Goal: Task Accomplishment & Management: Use online tool/utility

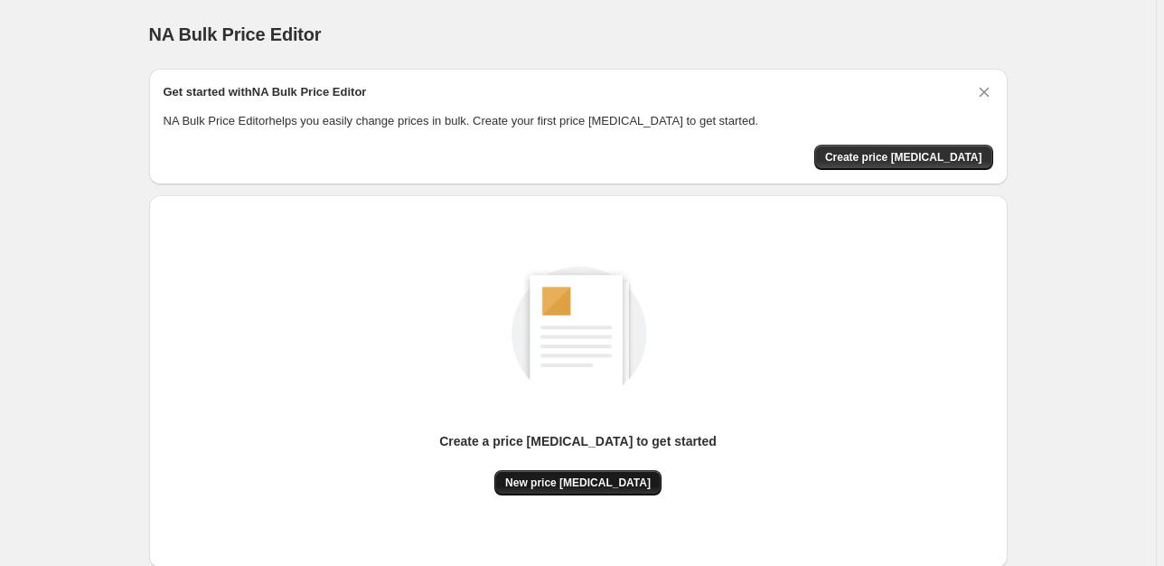
click at [606, 470] on button "New price [MEDICAL_DATA]" at bounding box center [577, 482] width 167 height 25
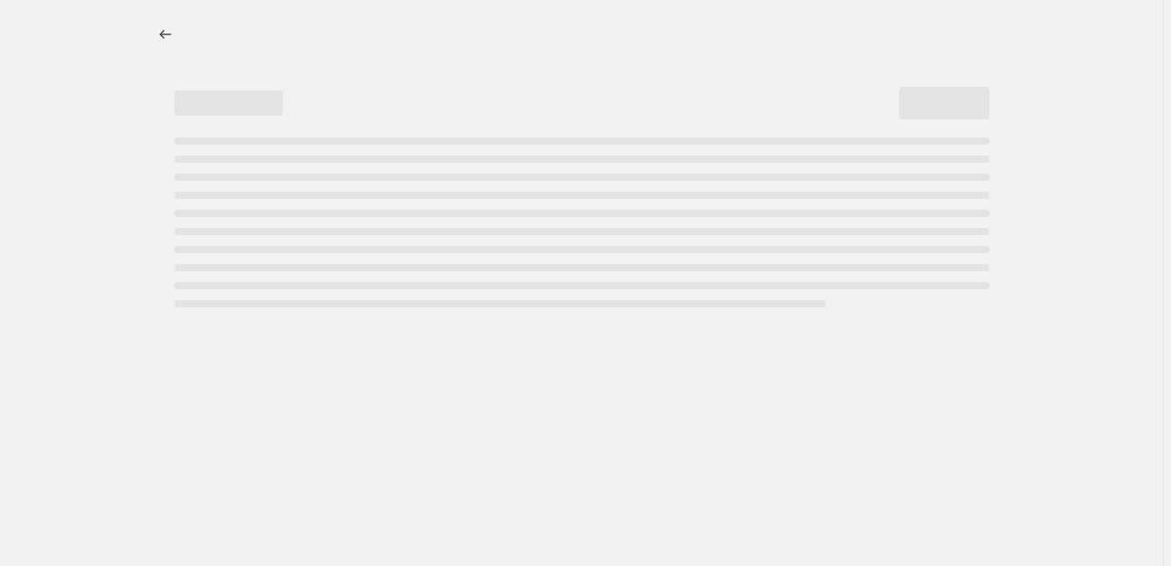
select select "percentage"
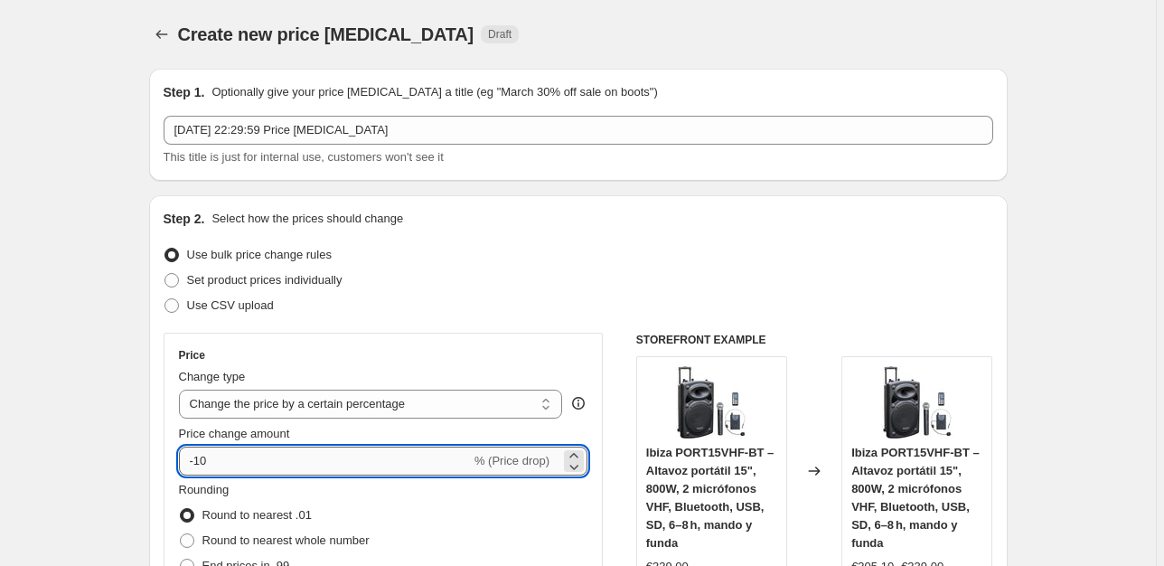
click at [321, 457] on input "-10" at bounding box center [325, 460] width 292 height 29
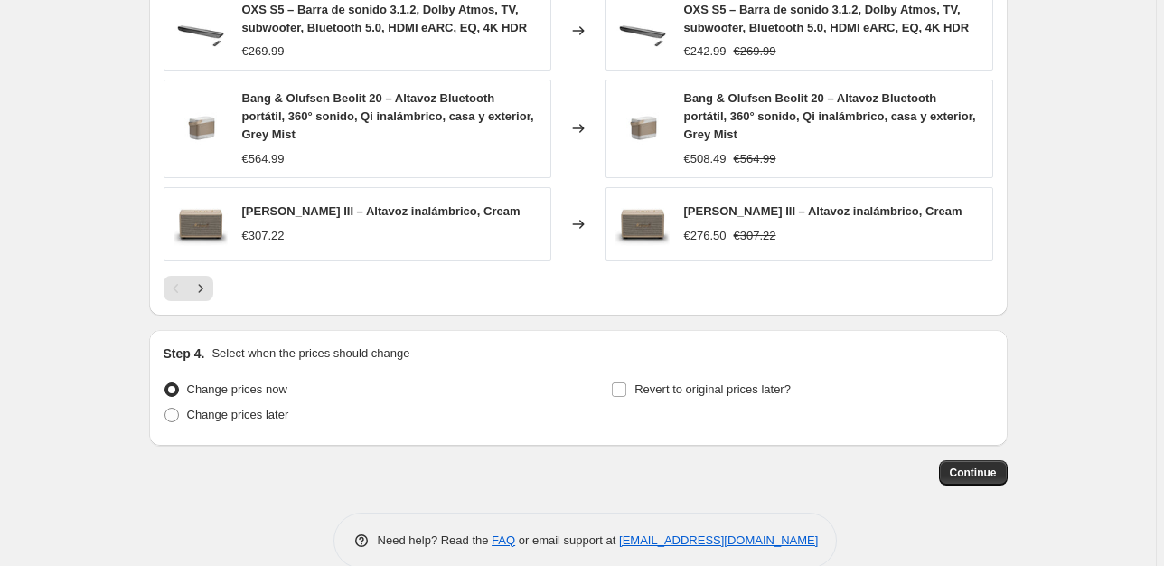
scroll to position [1297, 0]
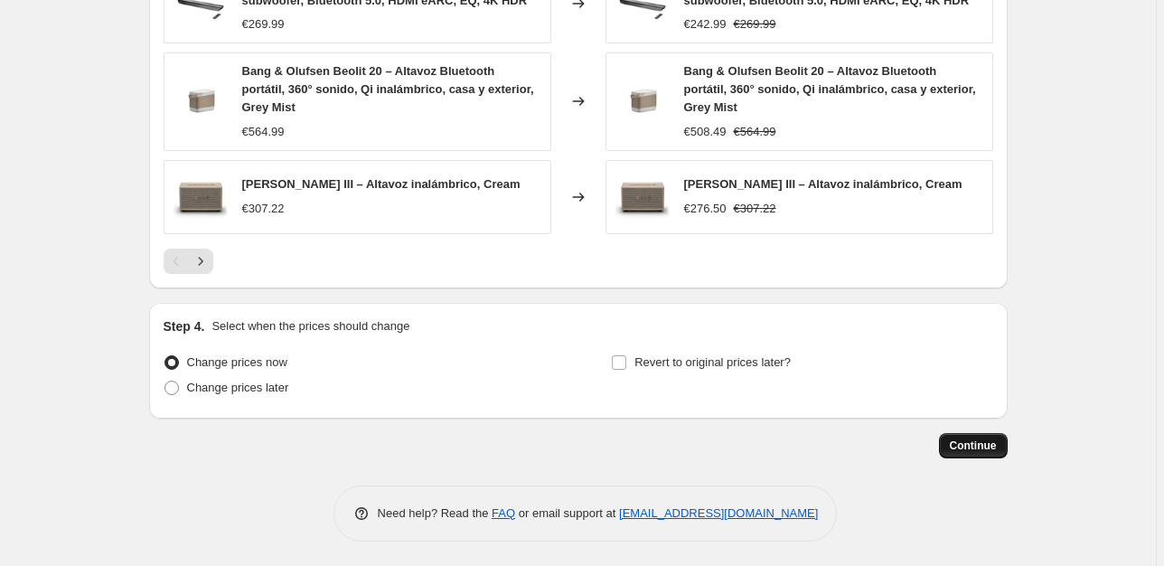
type input "-30"
click at [985, 439] on span "Continue" at bounding box center [973, 445] width 47 height 14
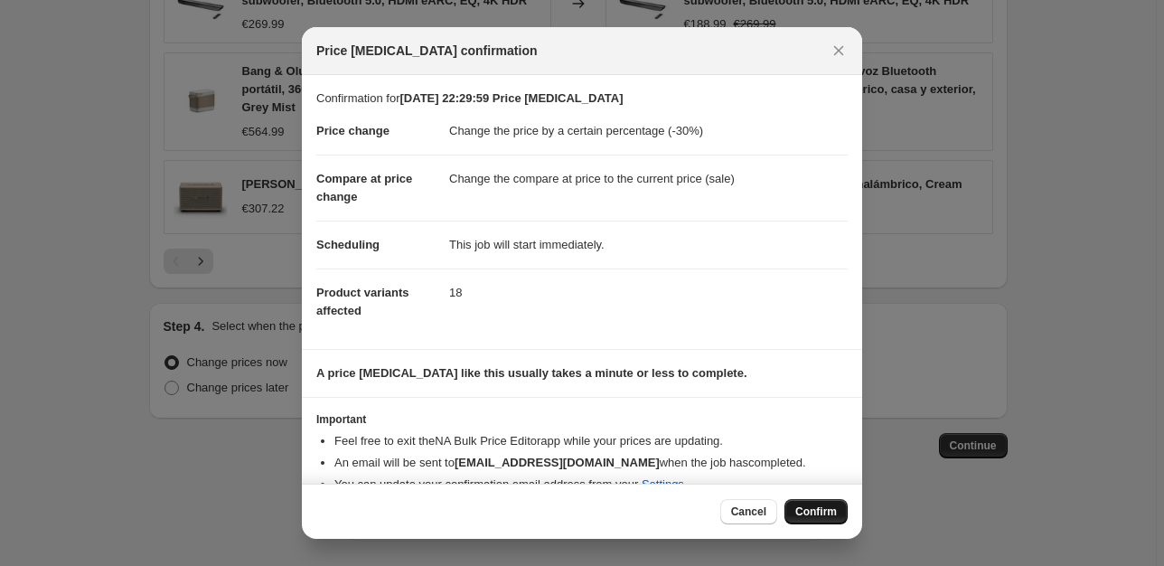
click at [802, 501] on button "Confirm" at bounding box center [815, 511] width 63 height 25
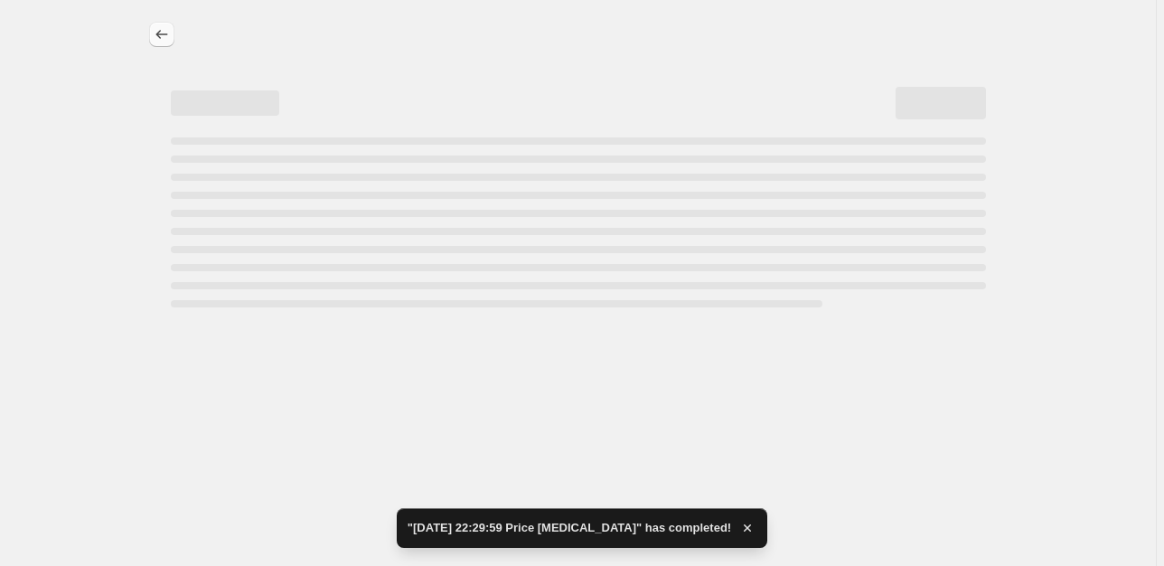
select select "percentage"
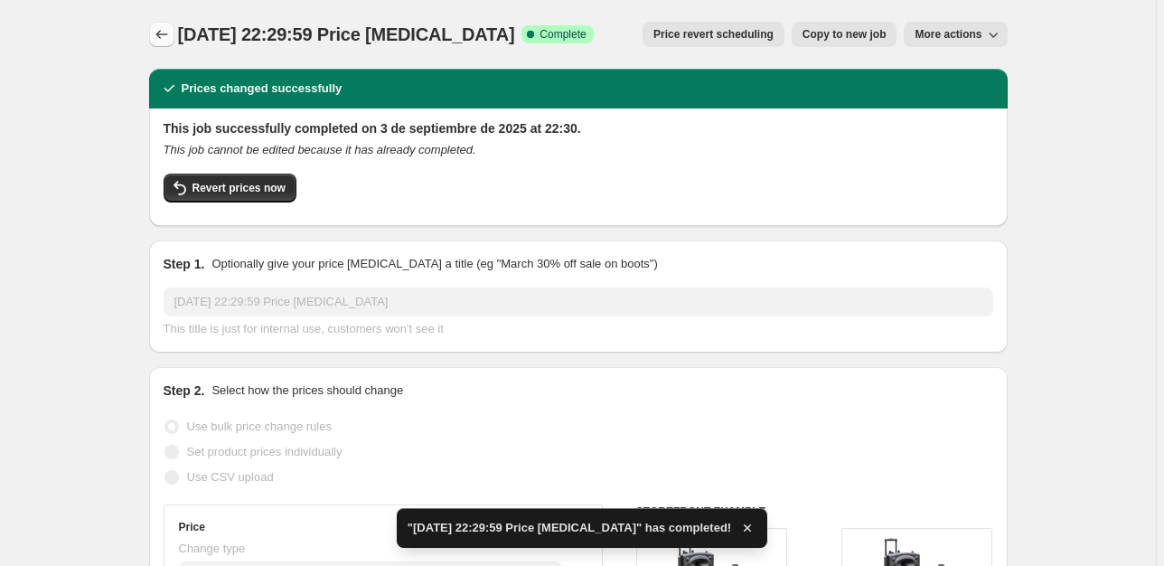
click at [165, 31] on icon "Price change jobs" at bounding box center [162, 34] width 18 height 18
